Goal: Information Seeking & Learning: Learn about a topic

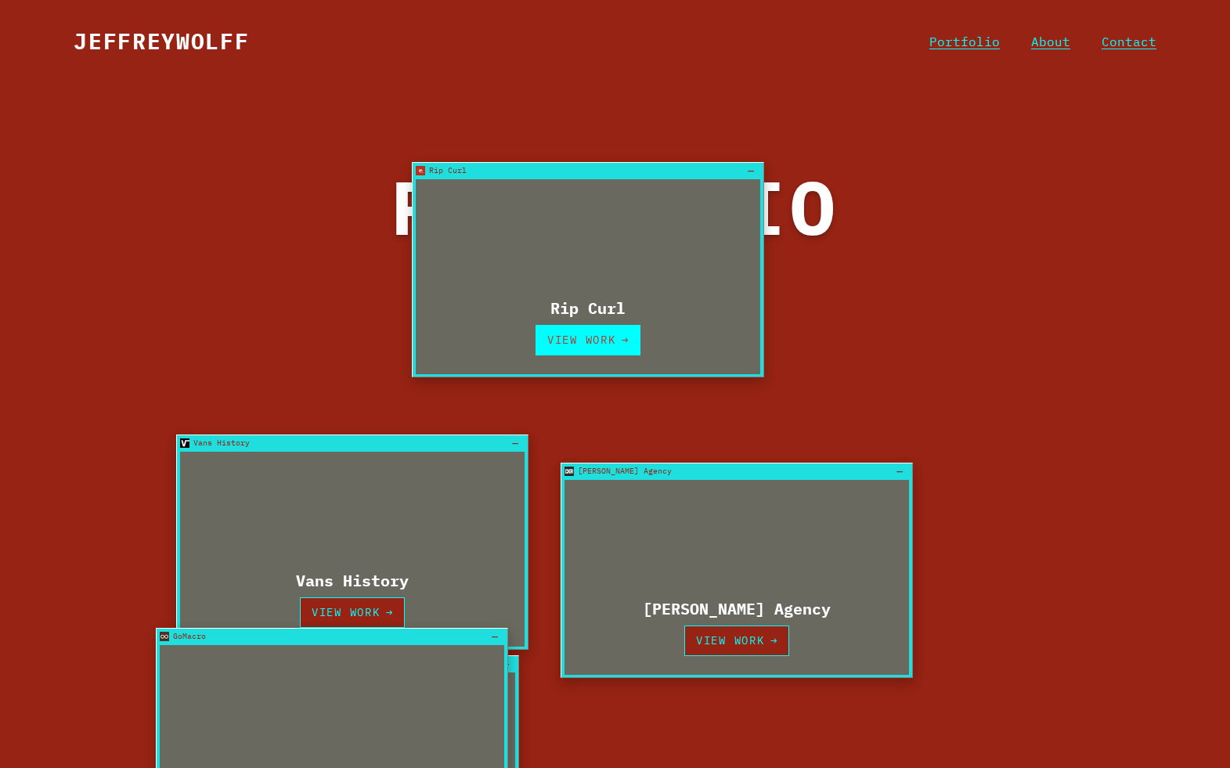
click at [600, 337] on link "View Work →" at bounding box center [588, 340] width 106 height 31
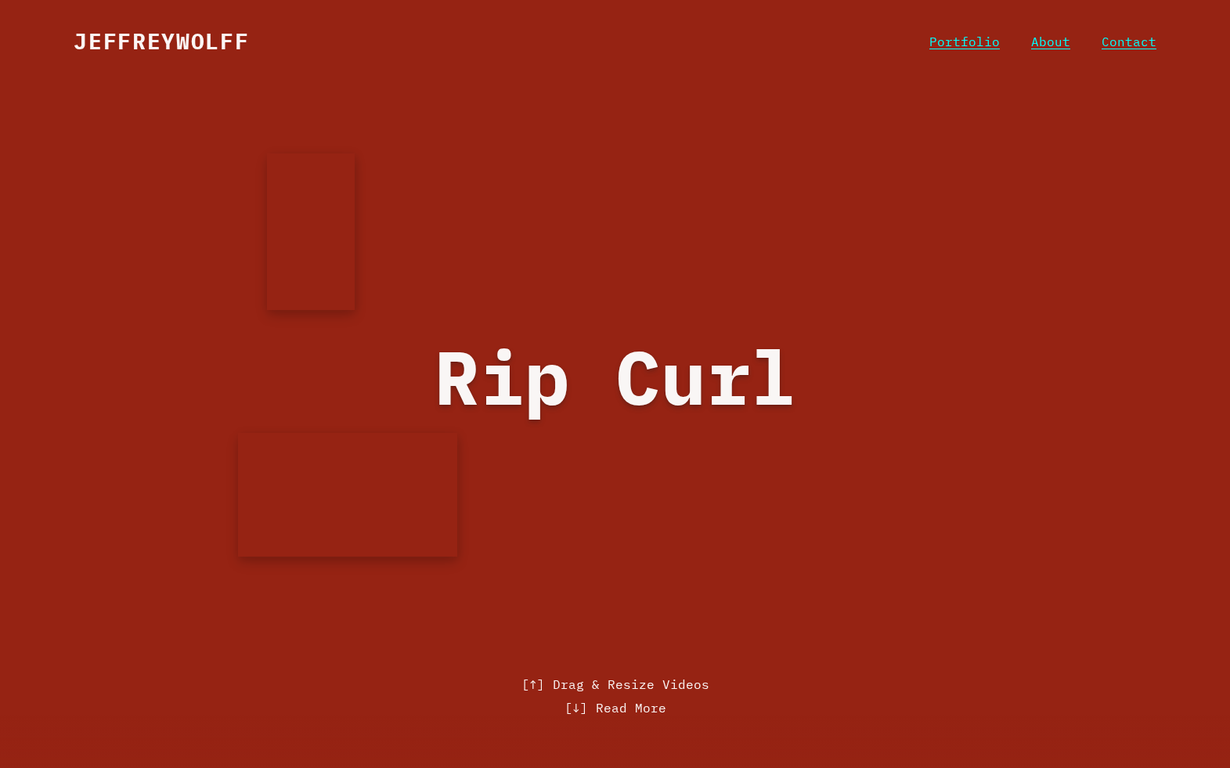
click at [334, 229] on video at bounding box center [311, 231] width 88 height 157
click at [373, 460] on video at bounding box center [347, 494] width 219 height 124
drag, startPoint x: 376, startPoint y: 467, endPoint x: 493, endPoint y: 229, distance: 266.1
click at [450, 326] on video at bounding box center [340, 388] width 219 height 124
click at [976, 49] on link "Portfolio" at bounding box center [964, 42] width 70 height 14
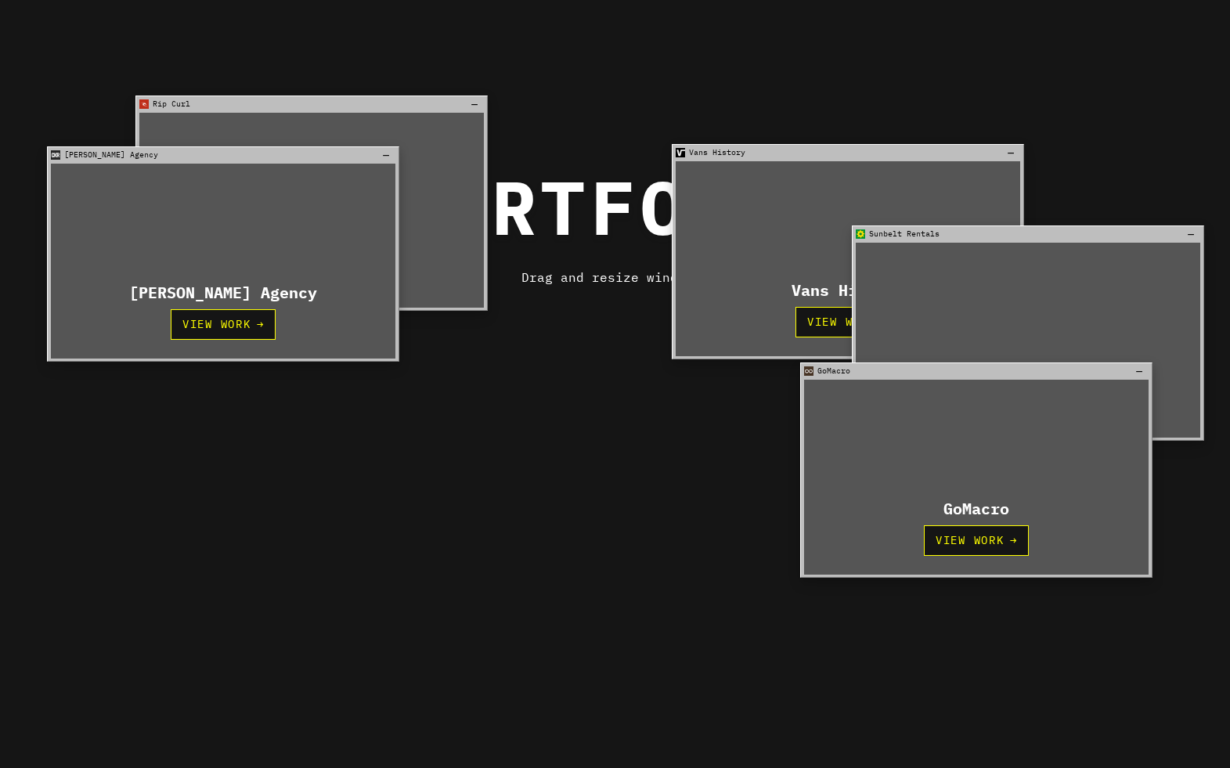
scroll to position [235, 0]
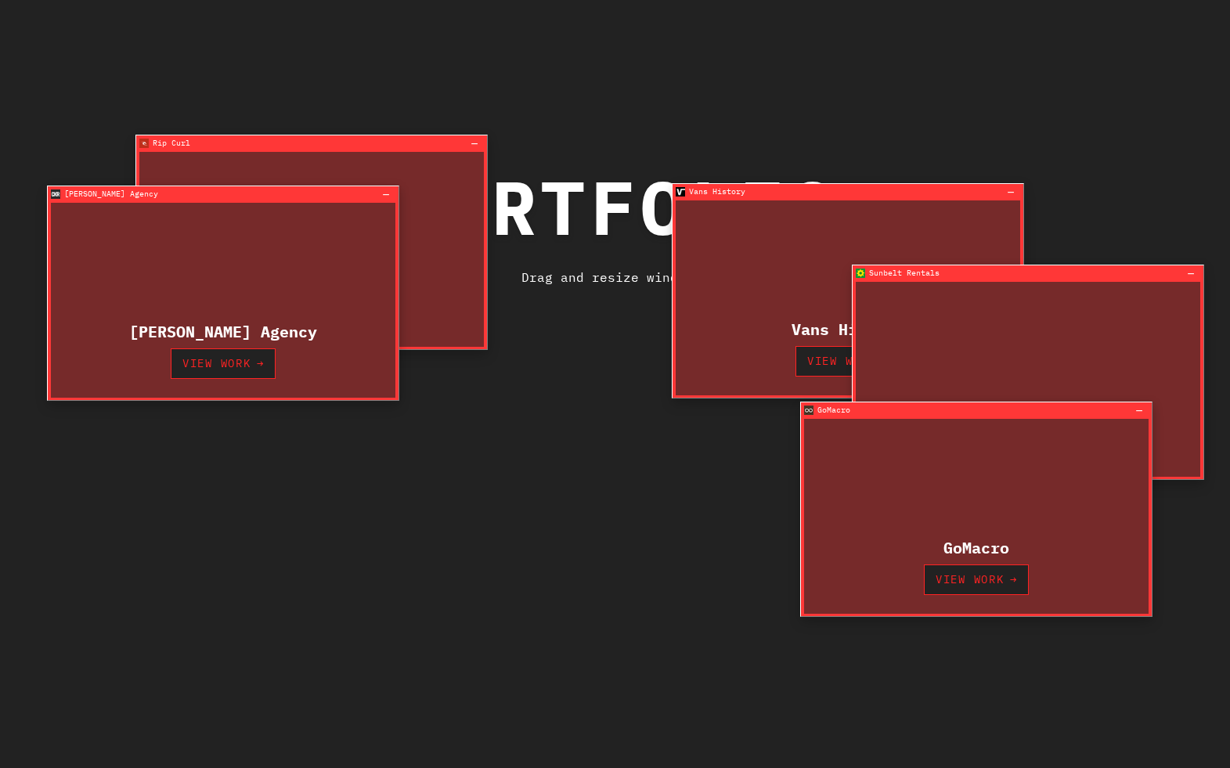
click at [231, 285] on div "[PERSON_NAME] Agency View Work →" at bounding box center [223, 300] width 344 height 195
click at [230, 370] on link "View Work →" at bounding box center [224, 363] width 106 height 31
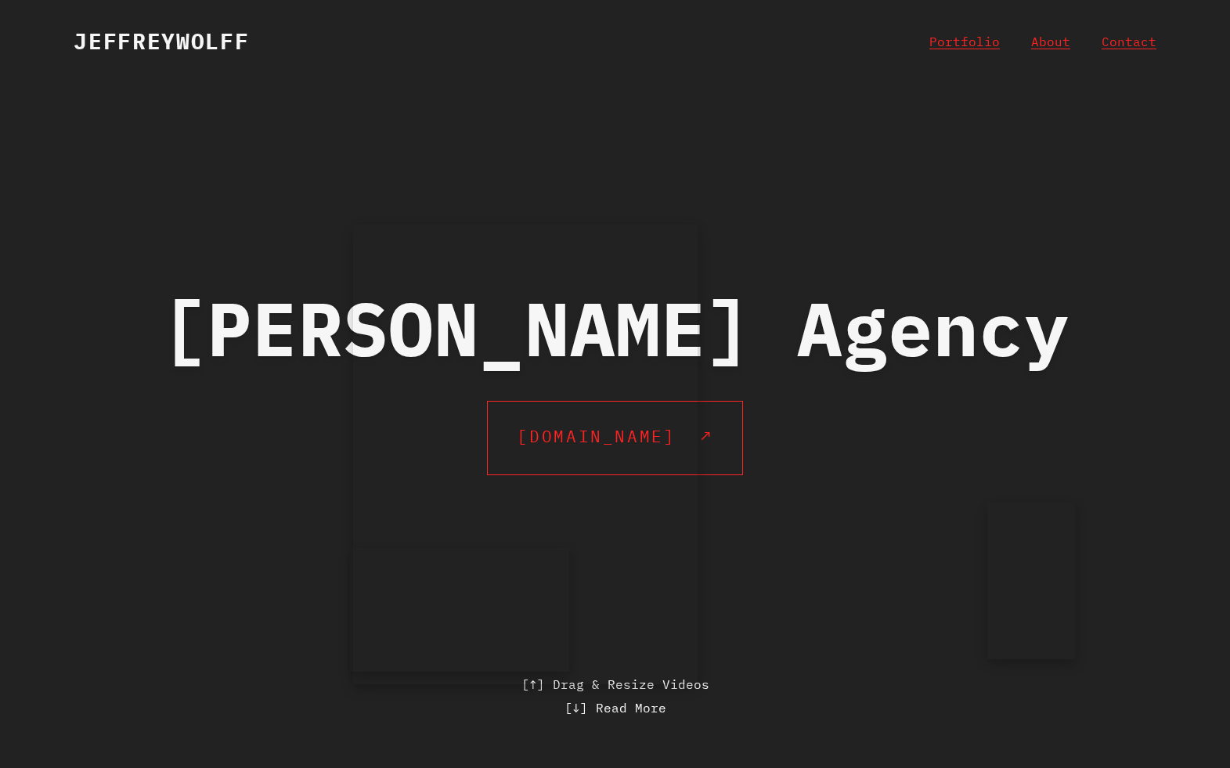
drag, startPoint x: 554, startPoint y: 421, endPoint x: -87, endPoint y: 900, distance: 800.4
drag, startPoint x: 353, startPoint y: 227, endPoint x: 246, endPoint y: 67, distance: 192.4
click at [246, 67] on div at bounding box center [615, 384] width 1230 height 768
drag, startPoint x: 467, startPoint y: 305, endPoint x: 272, endPoint y: 186, distance: 228.0
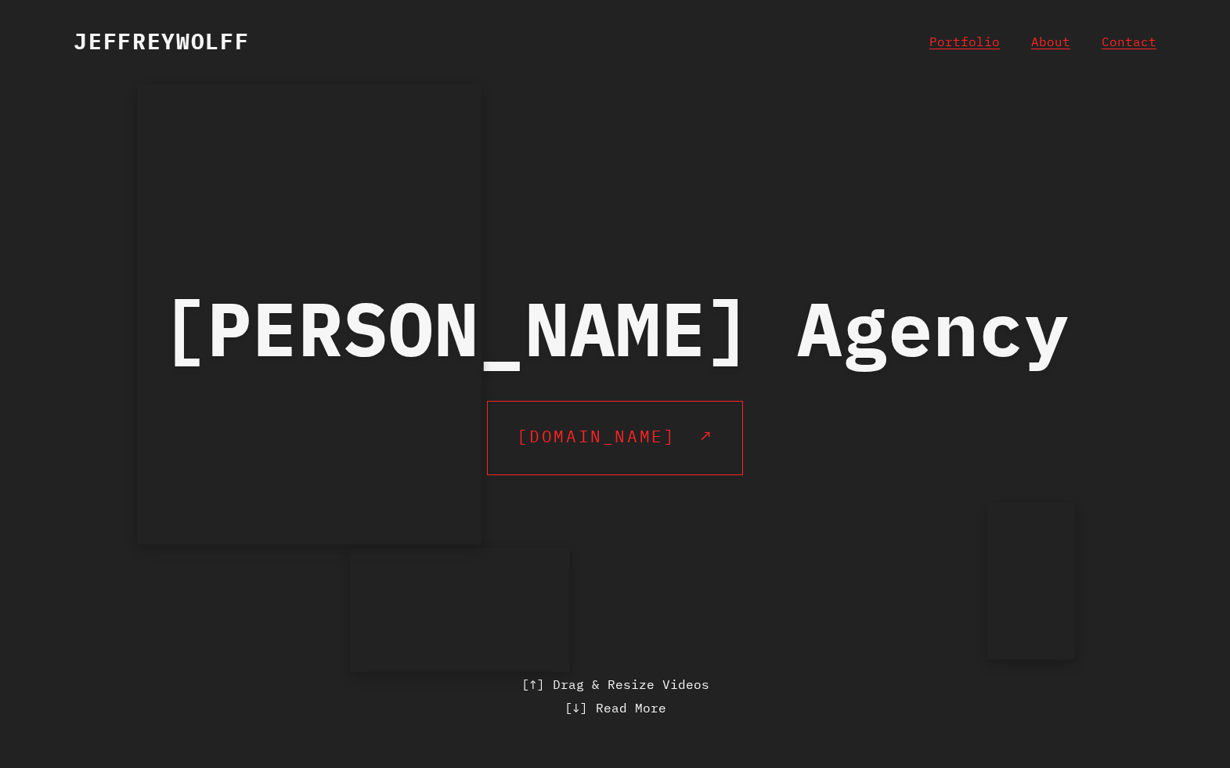
click at [272, 186] on video at bounding box center [309, 315] width 344 height 460
drag, startPoint x: 501, startPoint y: 564, endPoint x: 929, endPoint y: 733, distance: 460.1
click at [535, 596] on video at bounding box center [459, 610] width 219 height 124
drag, startPoint x: 567, startPoint y: 558, endPoint x: 1019, endPoint y: 6, distance: 713.7
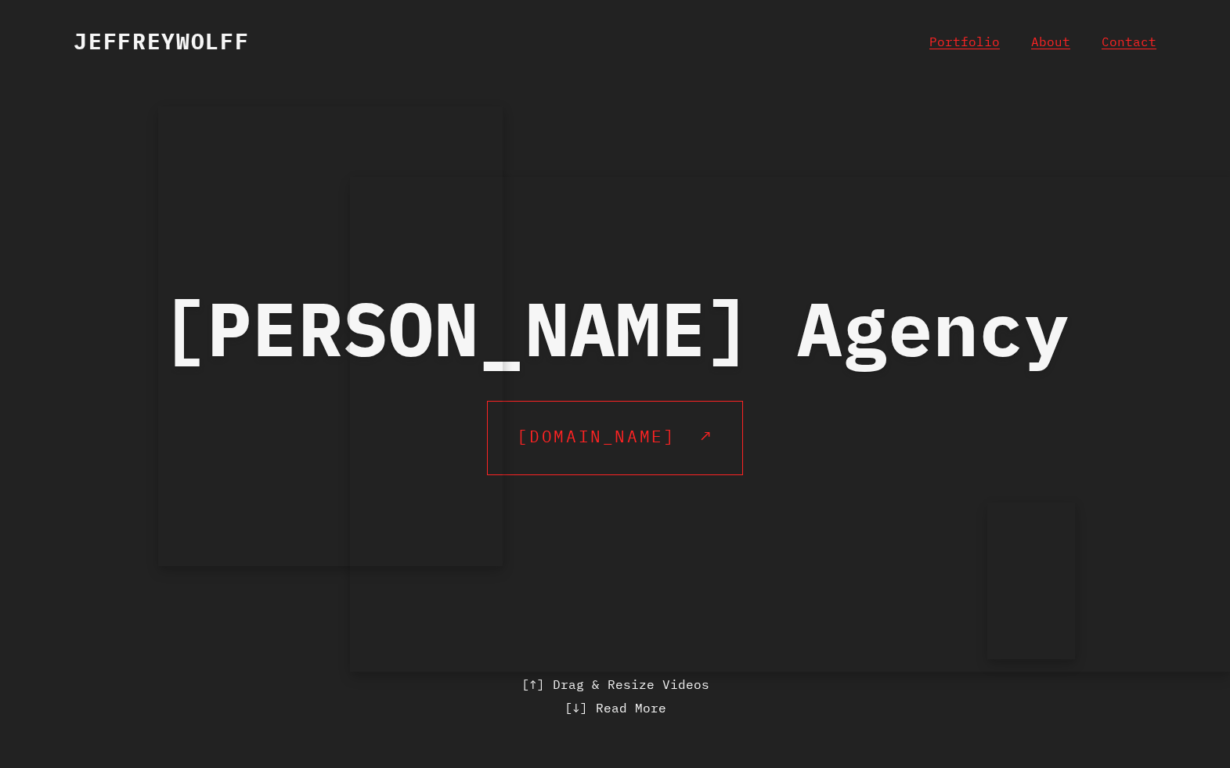
drag, startPoint x: 351, startPoint y: 182, endPoint x: -105, endPoint y: 18, distance: 484.1
drag, startPoint x: 657, startPoint y: 367, endPoint x: 617, endPoint y: 408, distance: 57.0
click at [617, 408] on video at bounding box center [624, 396] width 1170 height 658
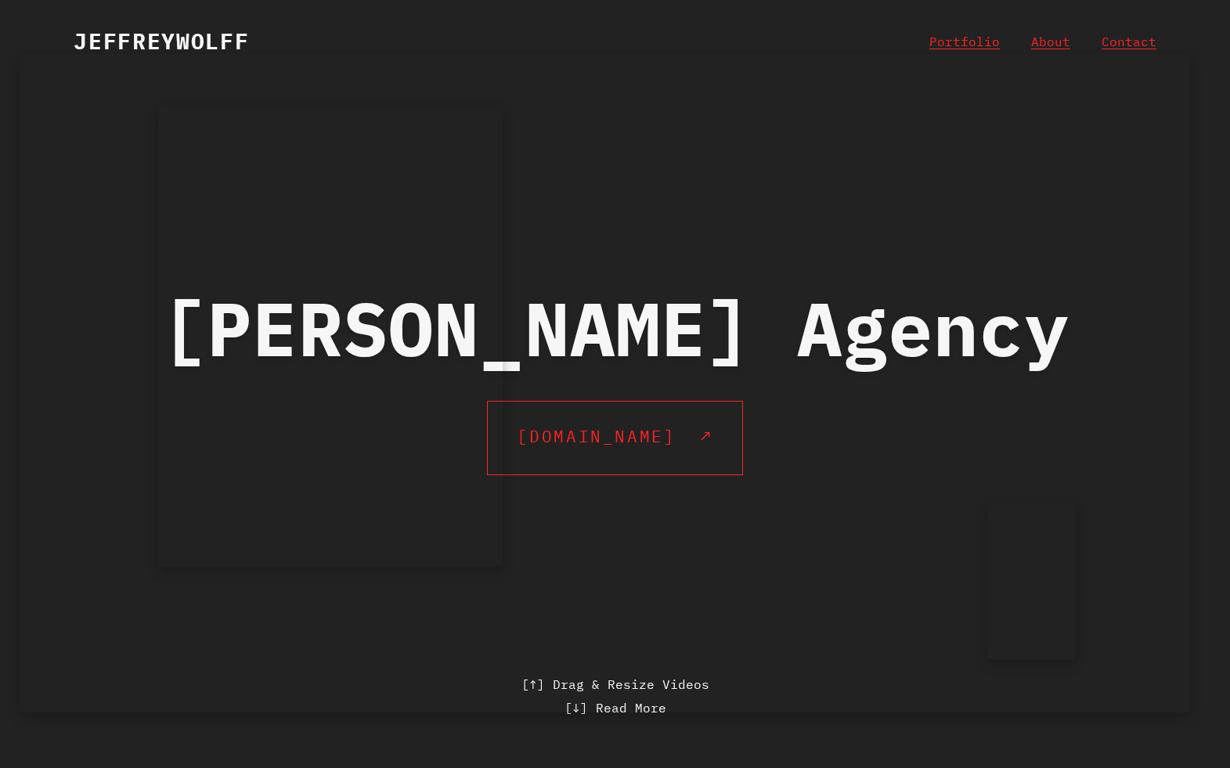
click at [852, 99] on video at bounding box center [605, 383] width 1170 height 658
click at [1062, 38] on link "About" at bounding box center [1050, 42] width 39 height 14
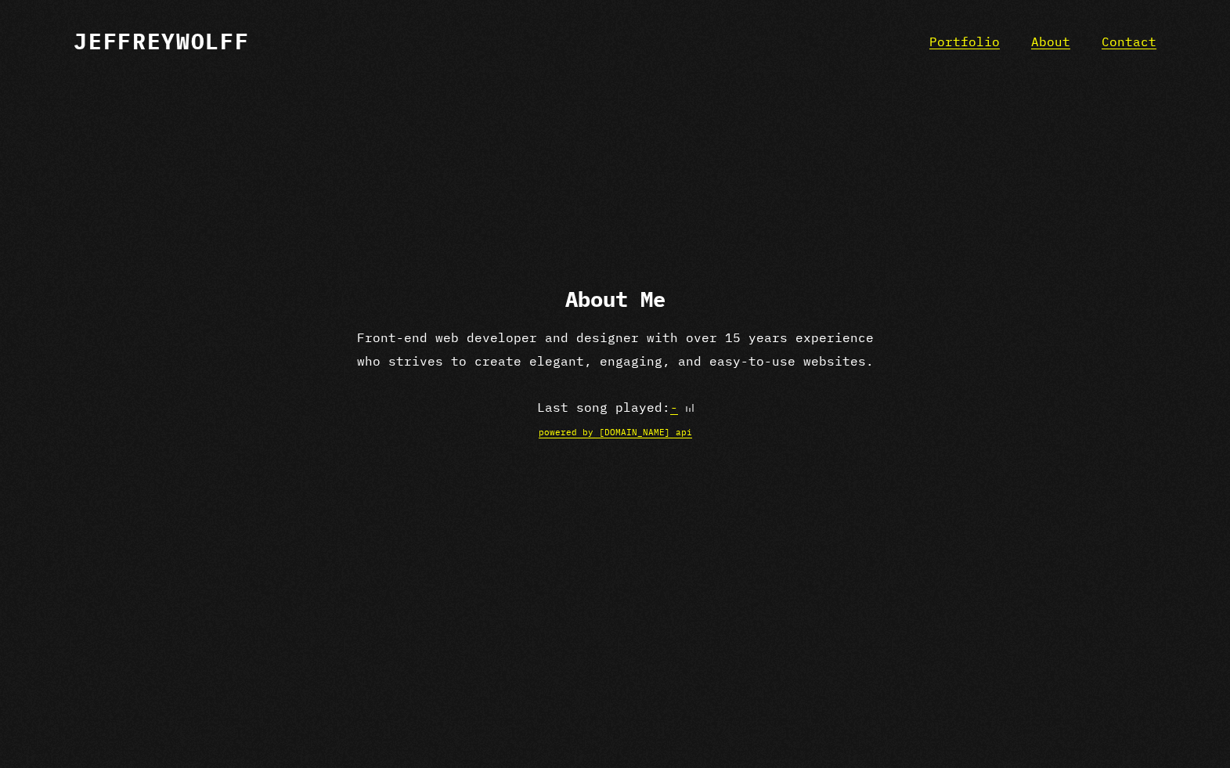
click at [751, 318] on div "About Me Front-end web developer and designer with over 15 years experience who…" at bounding box center [614, 376] width 541 height 179
click at [737, 374] on p "Front-end web developer and designer with over 15 years experience who strives …" at bounding box center [614, 351] width 541 height 48
click at [1017, 273] on div "About Me Front-end web developer and designer with over 15 years experience who…" at bounding box center [615, 440] width 1230 height 768
